Goal: Use online tool/utility

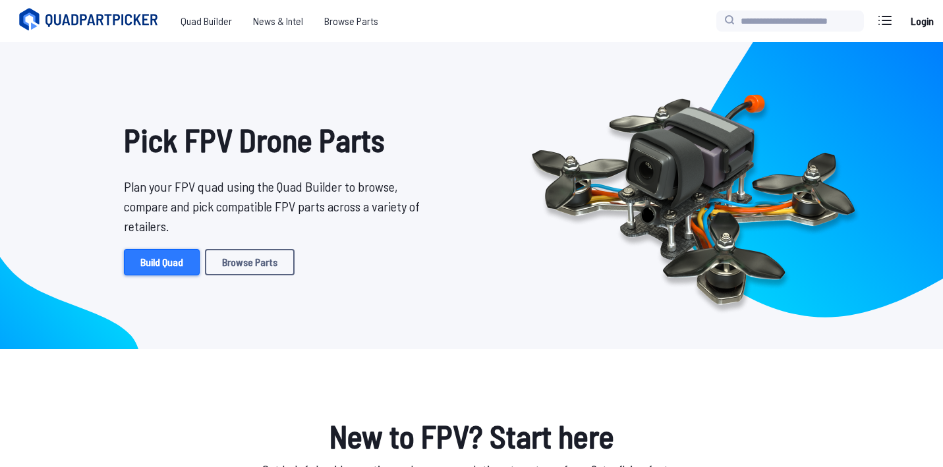
click at [163, 265] on link "Build Quad" at bounding box center [162, 262] width 76 height 26
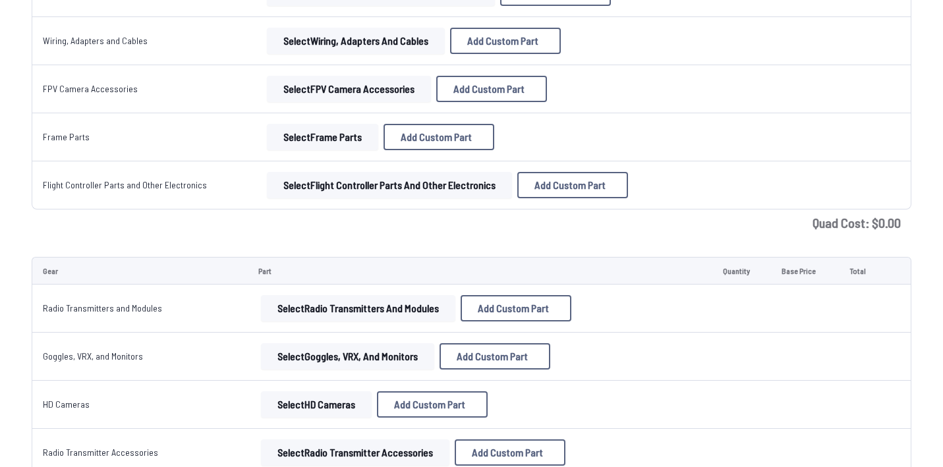
scroll to position [718, 0]
